Goal: Task Accomplishment & Management: Manage account settings

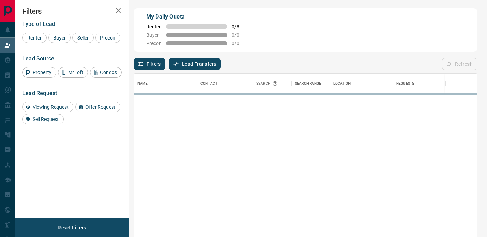
scroll to position [179, 343]
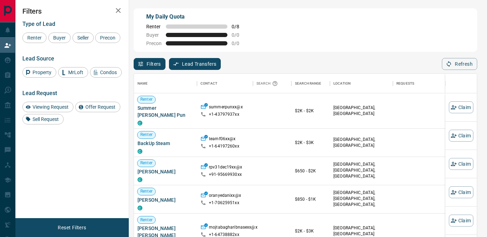
click at [201, 54] on div "Filters Lead Transfers 0 Refresh" at bounding box center [306, 61] width 344 height 18
click at [201, 65] on button "Lead Transfers" at bounding box center [195, 64] width 52 height 12
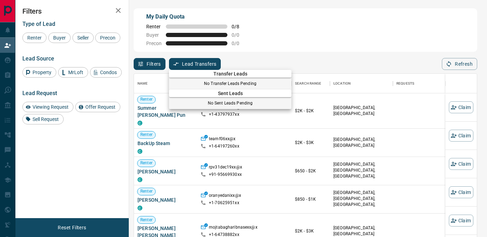
click at [10, 58] on div at bounding box center [243, 118] width 487 height 237
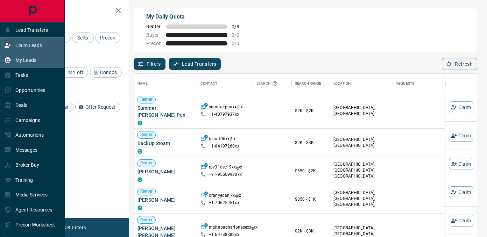
click at [16, 60] on p "My Leads" at bounding box center [25, 60] width 21 height 6
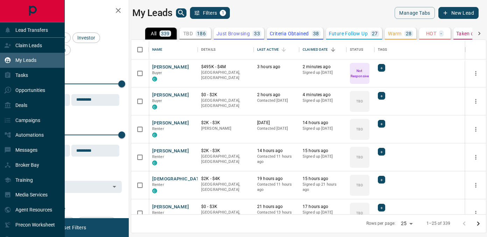
scroll to position [175, 355]
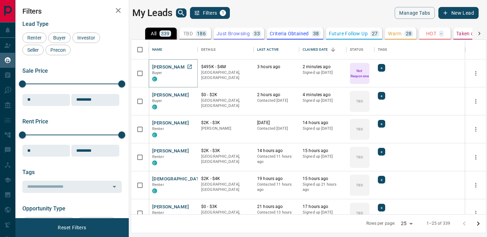
click at [172, 67] on button "[PERSON_NAME]" at bounding box center [170, 67] width 37 height 7
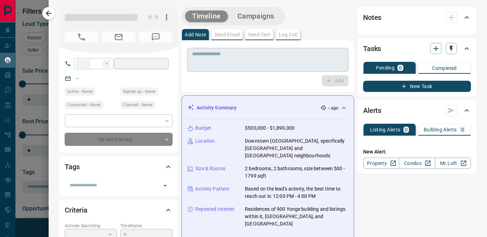
type input "**"
type input "**********"
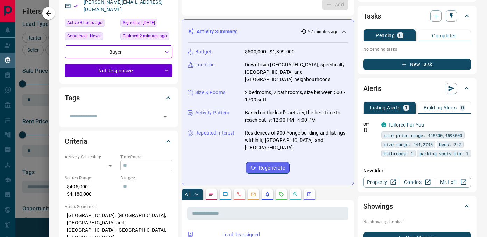
scroll to position [65, 0]
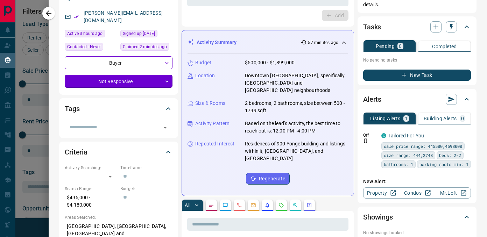
click at [124, 76] on body "Lead Transfers Claim Leads My Leads Tasks Opportunities Deals Campaigns Automat…" at bounding box center [243, 114] width 487 height 229
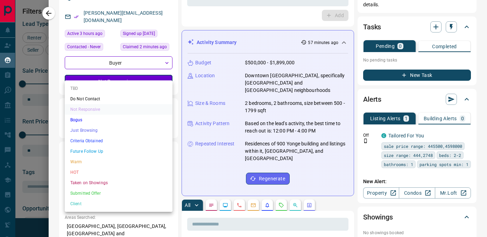
click at [118, 91] on li "TBD" at bounding box center [119, 88] width 108 height 11
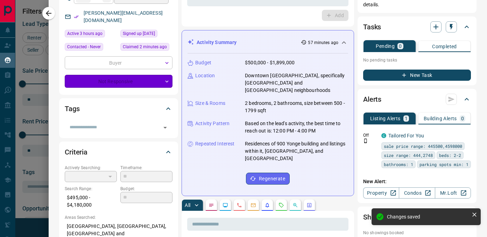
type input "**"
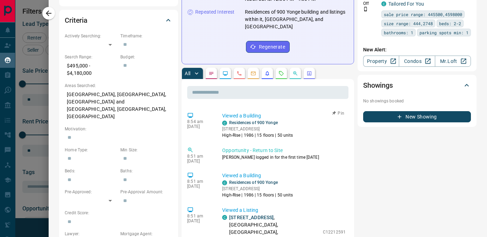
scroll to position [121, 0]
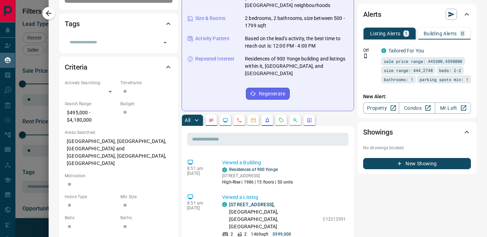
scroll to position [0, 0]
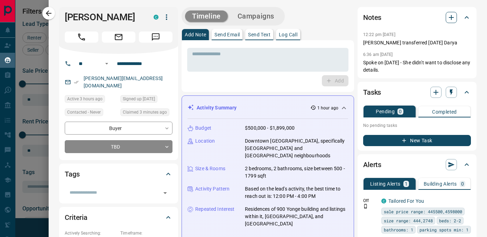
click at [449, 13] on icon "button" at bounding box center [451, 17] width 8 height 8
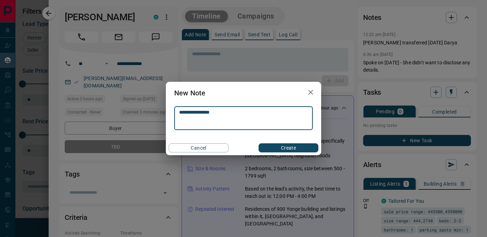
type textarea "**********"
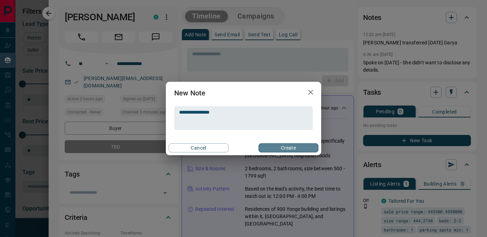
click at [281, 148] on button "Create" at bounding box center [289, 148] width 60 height 9
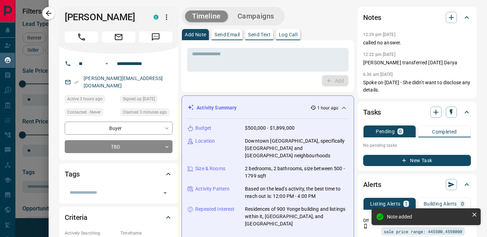
scroll to position [214, 0]
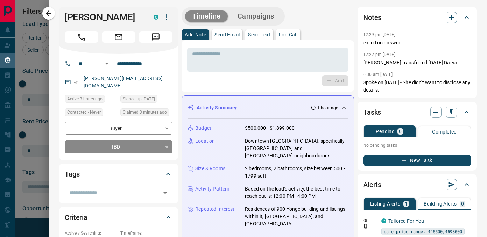
click at [231, 31] on button "Send Email" at bounding box center [227, 34] width 31 height 11
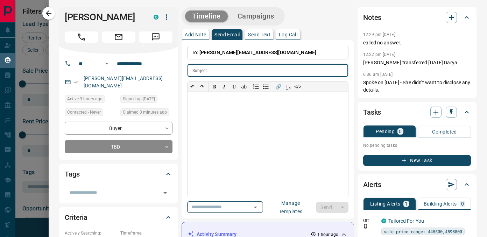
click at [260, 208] on icon "Open" at bounding box center [255, 207] width 8 height 8
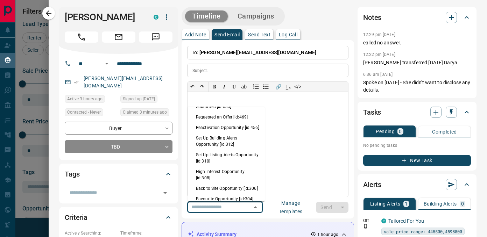
scroll to position [538, 0]
click at [216, 183] on li "Back to Site Opportunity [id:306]" at bounding box center [226, 188] width 77 height 11
type input "**********"
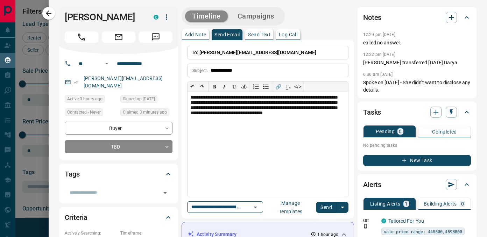
click at [329, 208] on button "Send" at bounding box center [326, 207] width 21 height 11
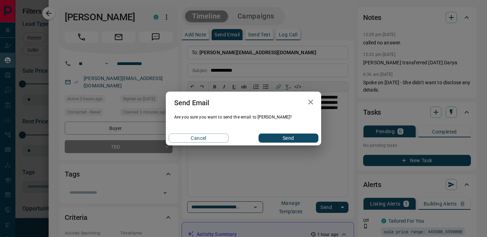
click at [288, 137] on button "Send" at bounding box center [289, 138] width 60 height 9
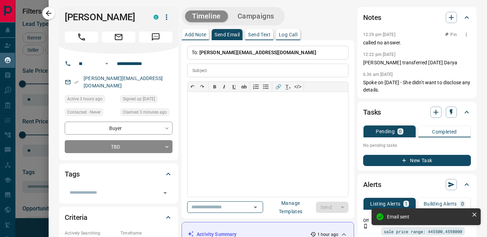
click at [468, 35] on icon "button" at bounding box center [467, 35] width 6 height 6
click at [449, 45] on icon at bounding box center [448, 47] width 5 height 5
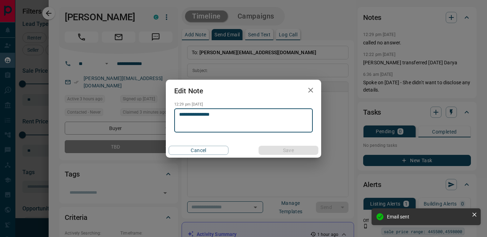
scroll to position [259, 0]
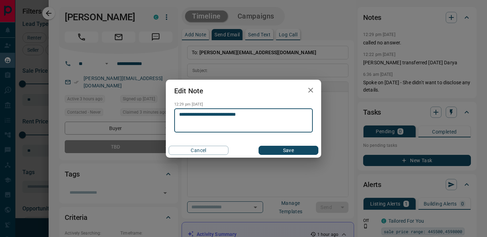
type textarea "**********"
click at [294, 154] on button "Save" at bounding box center [289, 150] width 60 height 9
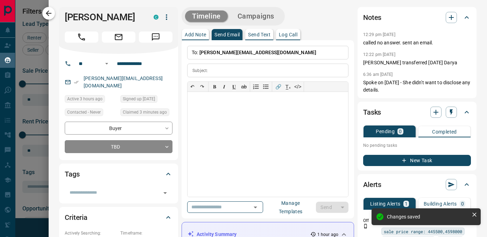
click at [47, 11] on icon "button" at bounding box center [48, 13] width 8 height 8
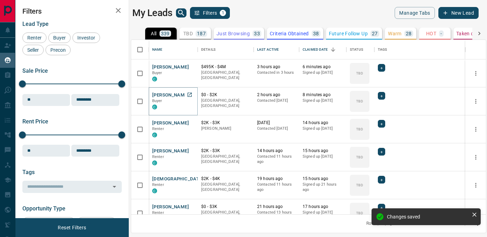
click at [179, 93] on button "[PERSON_NAME]" at bounding box center [170, 95] width 37 height 7
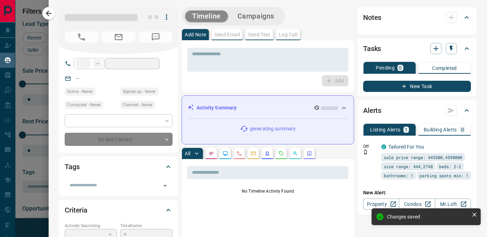
type input "****"
type input "**********"
type input "**"
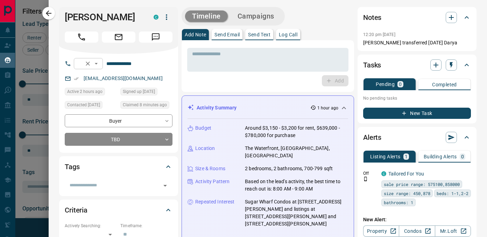
click at [93, 63] on button "Clear" at bounding box center [88, 64] width 10 height 10
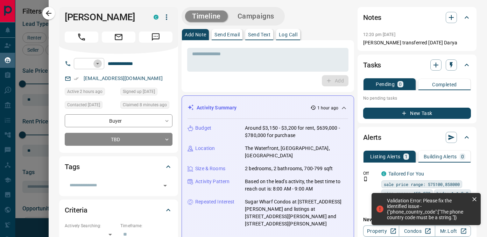
click at [96, 65] on icon "Open" at bounding box center [97, 63] width 7 height 7
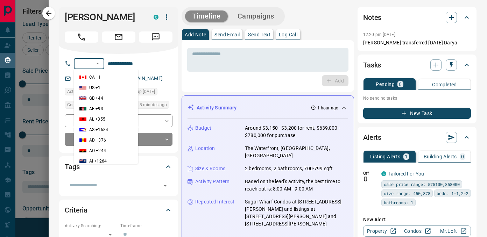
click at [211, 77] on div "Add" at bounding box center [267, 80] width 161 height 11
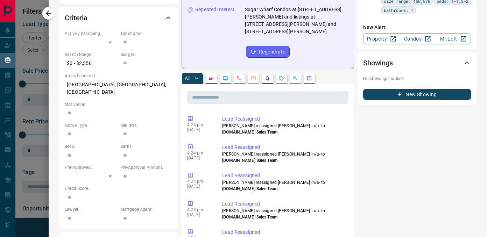
scroll to position [1706, 0]
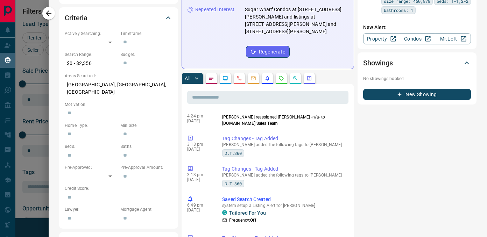
click at [239, 76] on icon "Calls" at bounding box center [240, 79] width 6 height 6
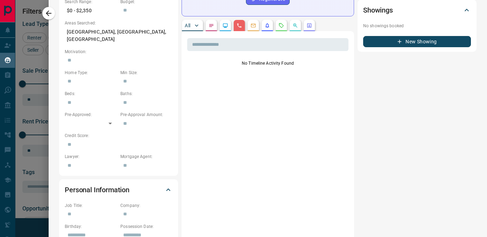
scroll to position [245, 0]
click at [191, 20] on button "All" at bounding box center [192, 25] width 21 height 11
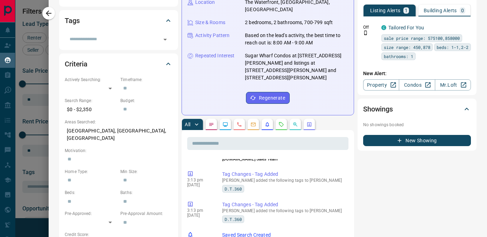
scroll to position [145, 0]
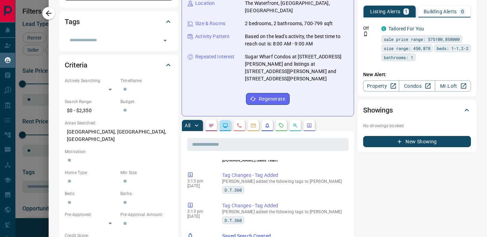
click at [223, 120] on button "button" at bounding box center [225, 125] width 11 height 11
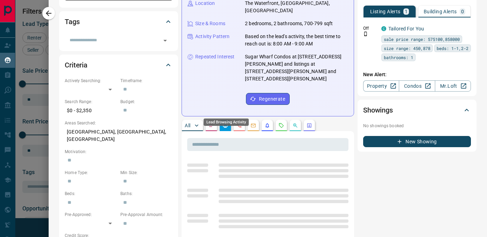
scroll to position [0, 0]
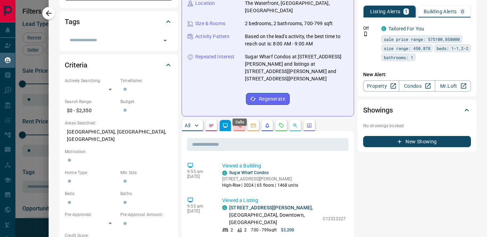
click at [242, 123] on icon "Calls" at bounding box center [240, 126] width 6 height 6
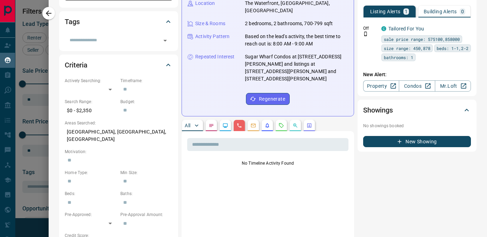
click at [212, 123] on icon "Notes" at bounding box center [212, 126] width 6 height 6
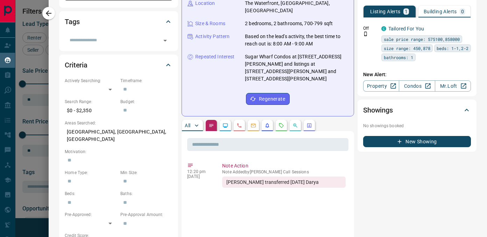
click at [277, 120] on div "All" at bounding box center [268, 125] width 173 height 11
click at [296, 123] on icon "Opportunities" at bounding box center [296, 126] width 6 height 6
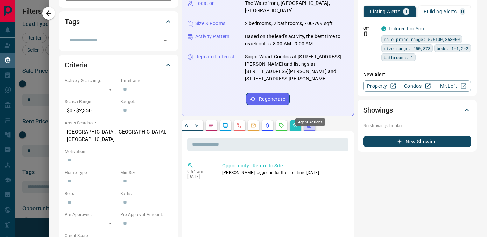
click at [310, 123] on icon "Agent Actions" at bounding box center [310, 126] width 6 height 6
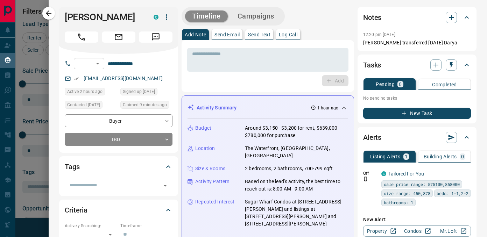
click at [98, 64] on icon "Open" at bounding box center [97, 63] width 7 height 7
click at [95, 78] on p "CZ +420" at bounding box center [97, 77] width 16 height 6
type input "****"
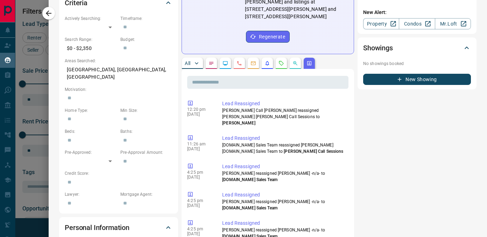
click at [191, 58] on button "All" at bounding box center [192, 63] width 21 height 11
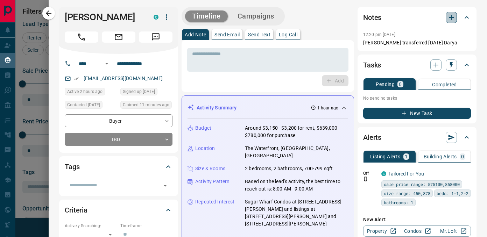
click at [454, 16] on icon "button" at bounding box center [451, 17] width 8 height 8
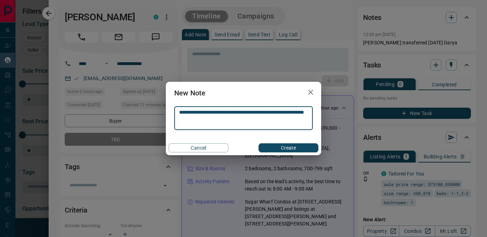
type textarea "**********"
click at [292, 147] on button "Create" at bounding box center [289, 148] width 60 height 9
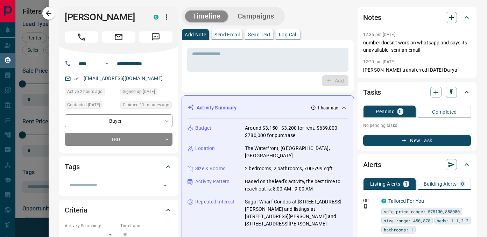
click at [228, 40] on div "* ​ Add" at bounding box center [268, 66] width 173 height 52
click at [226, 37] on p "Send Email" at bounding box center [227, 34] width 25 height 5
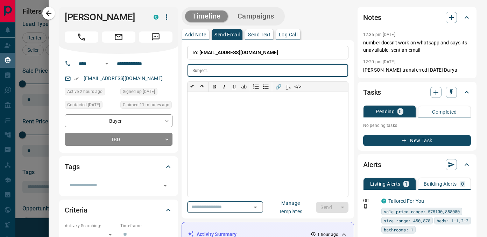
click at [263, 208] on div "​" at bounding box center [225, 208] width 76 height 12
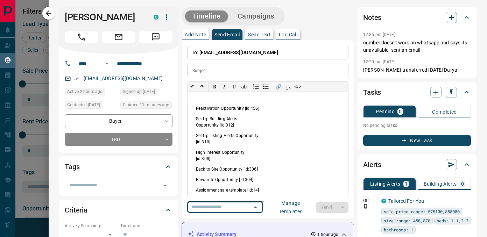
scroll to position [557, 0]
click at [227, 163] on li "Back to Site Opportunity [id:306]" at bounding box center [226, 168] width 77 height 11
type input "**********"
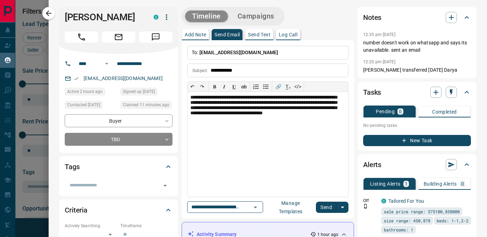
click at [329, 208] on button "Send" at bounding box center [326, 207] width 21 height 11
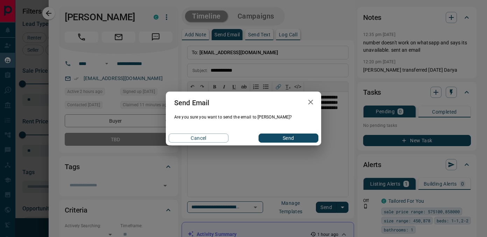
click at [290, 136] on button "Send" at bounding box center [289, 138] width 60 height 9
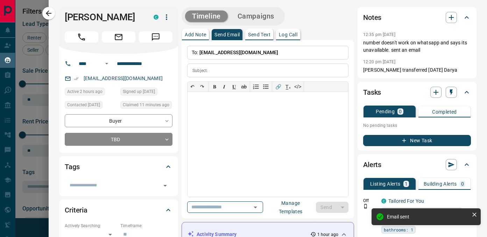
click at [45, 6] on div at bounding box center [243, 118] width 487 height 237
click at [50, 15] on div "**********" at bounding box center [243, 118] width 487 height 237
